Goal: Information Seeking & Learning: Understand process/instructions

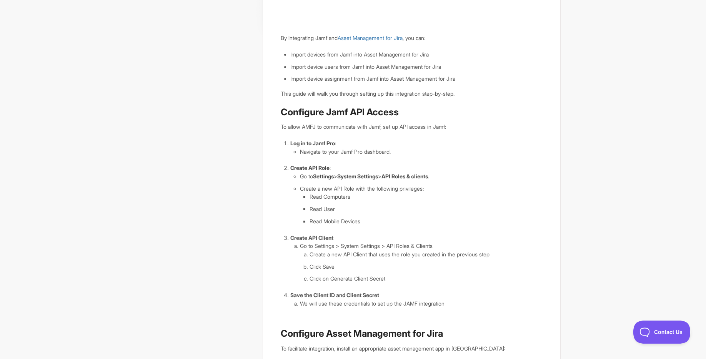
scroll to position [208, 0]
drag, startPoint x: 298, startPoint y: 182, endPoint x: 408, endPoint y: 244, distance: 126.4
click at [408, 244] on ol "Log in to Jamf Pro : Navigate to your Jamf Pro dashboard. Create API Role : Go …" at bounding box center [417, 224] width 252 height 169
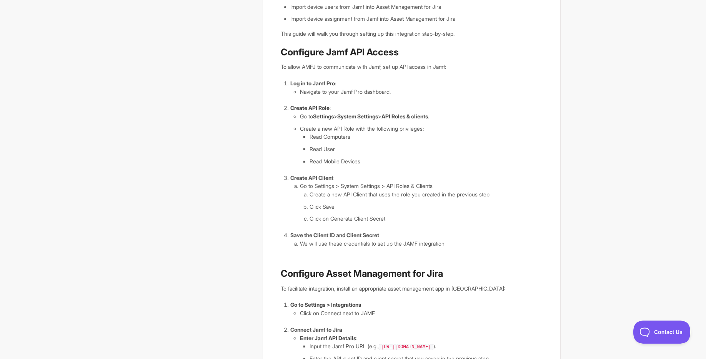
click at [408, 244] on li "We will use these credentials to set up the JAMF integration" at bounding box center [421, 244] width 243 height 8
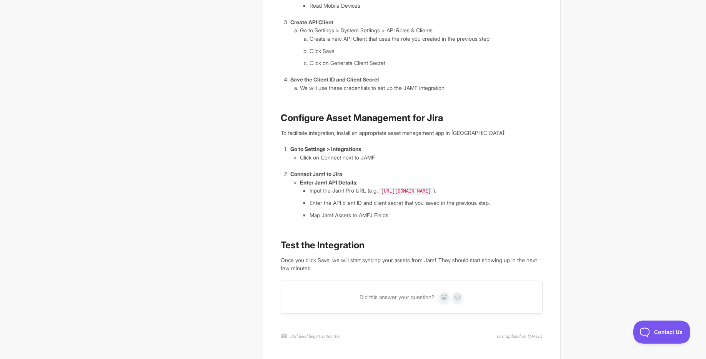
scroll to position [426, 0]
drag, startPoint x: 277, startPoint y: 125, endPoint x: 489, endPoint y: 129, distance: 211.3
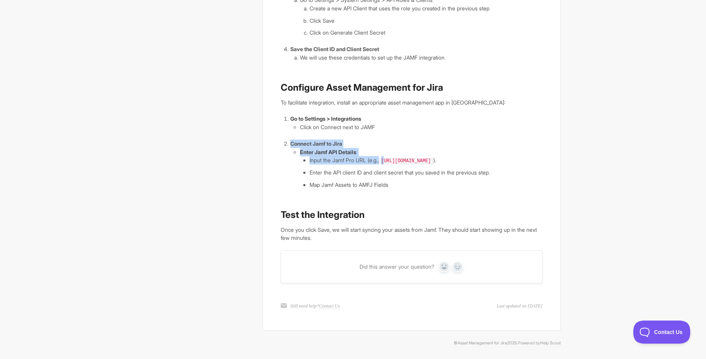
drag, startPoint x: 289, startPoint y: 143, endPoint x: 391, endPoint y: 167, distance: 104.7
click at [390, 165] on li "Connect Jamf to Jira Enter Jamf API Details : Input the Jamf Pro URL (e.g., [UR…" at bounding box center [417, 165] width 252 height 50
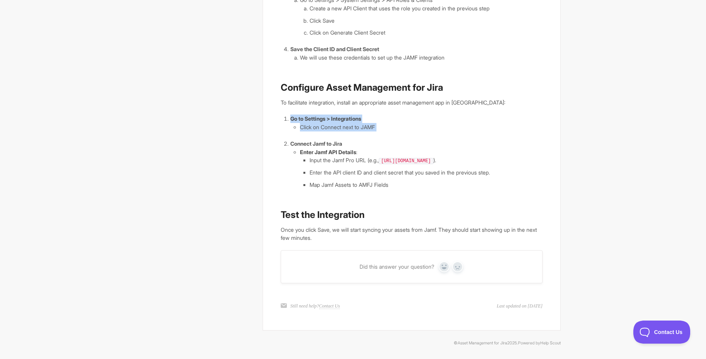
drag, startPoint x: 402, startPoint y: 189, endPoint x: 293, endPoint y: 120, distance: 128.9
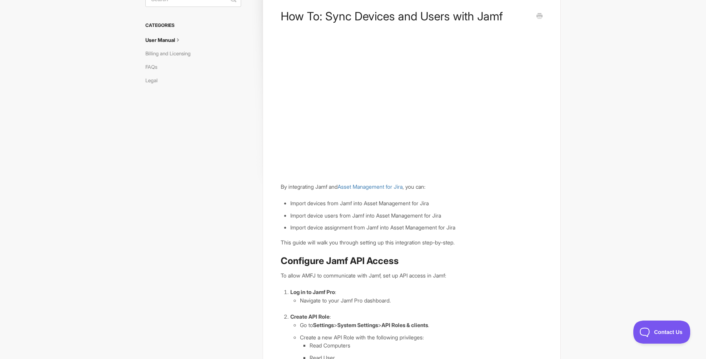
scroll to position [0, 0]
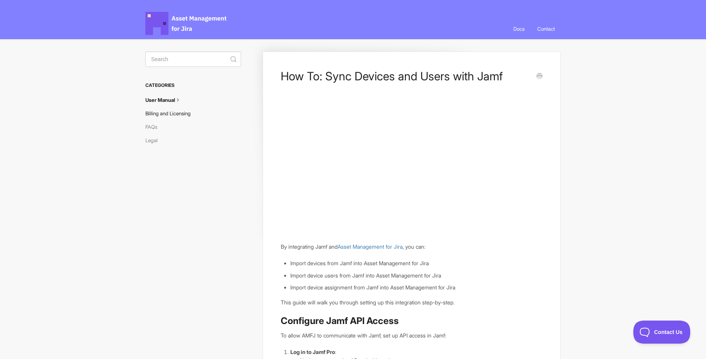
click at [168, 116] on link "Billing and Licensing" at bounding box center [170, 113] width 51 height 12
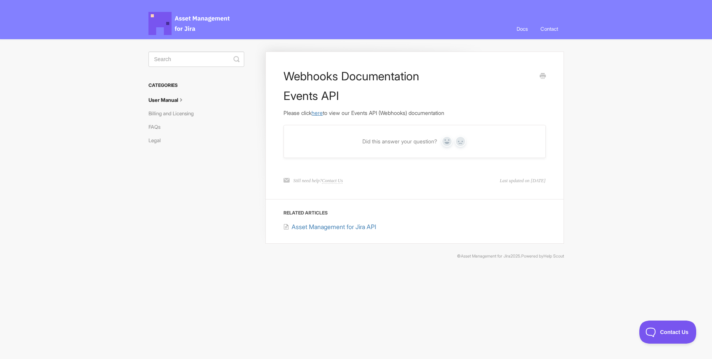
click at [323, 112] on link "here" at bounding box center [317, 113] width 11 height 7
